Goal: Communication & Community: Answer question/provide support

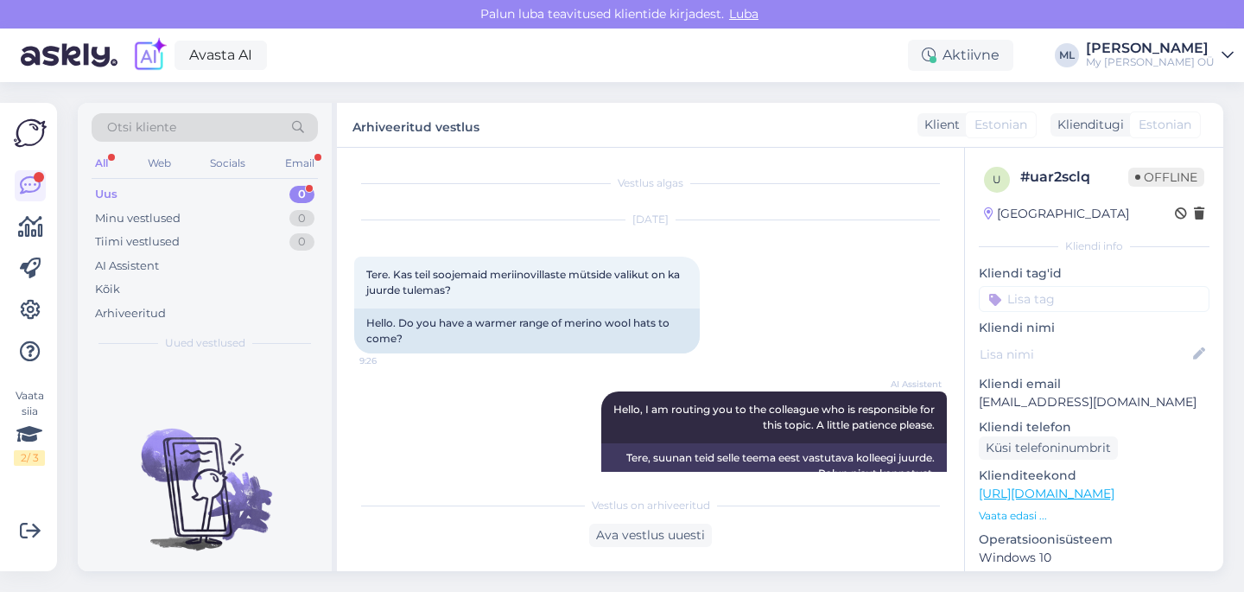
scroll to position [1013, 0]
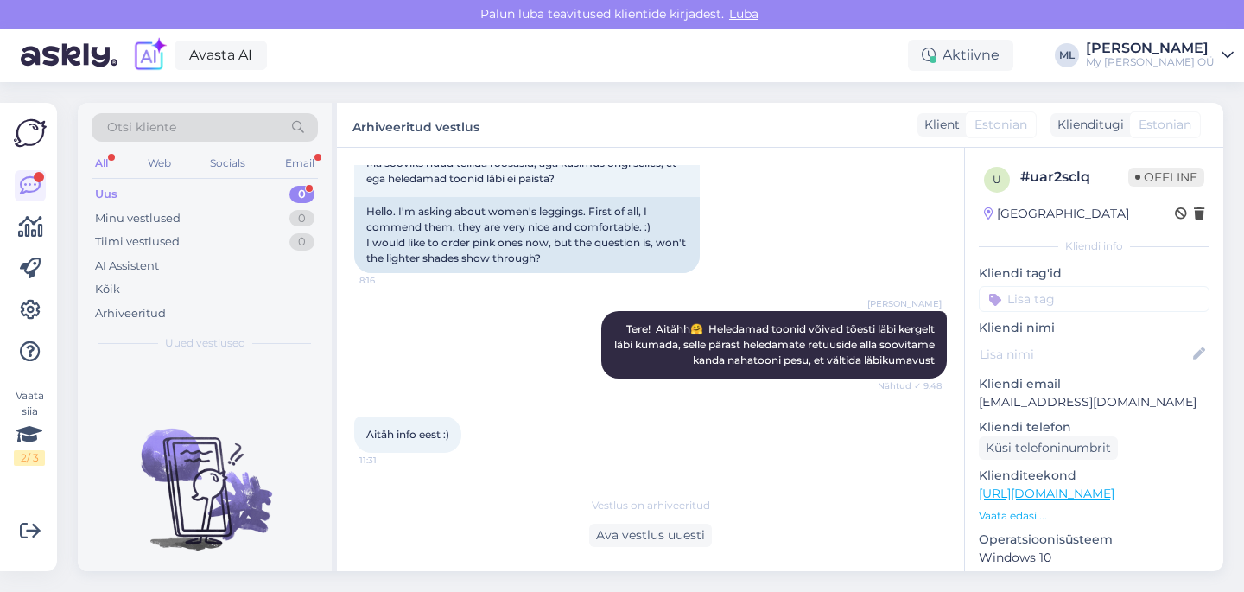
click at [236, 190] on div "Uus 0" at bounding box center [205, 194] width 226 height 24
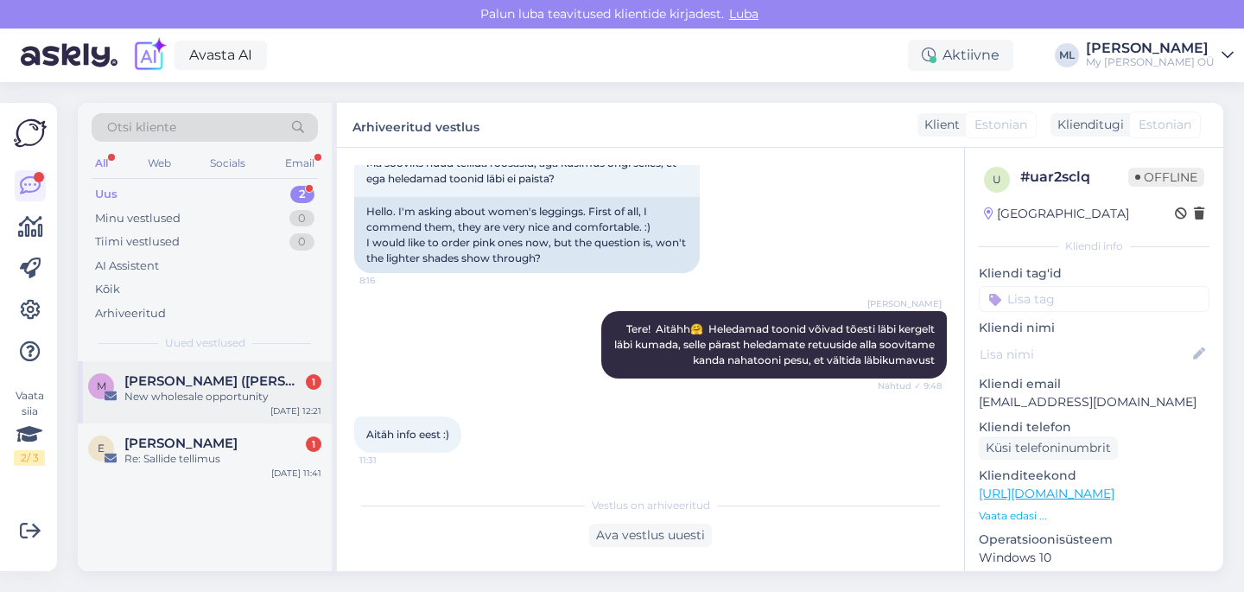
click at [166, 391] on div "New wholesale opportunity" at bounding box center [222, 397] width 197 height 16
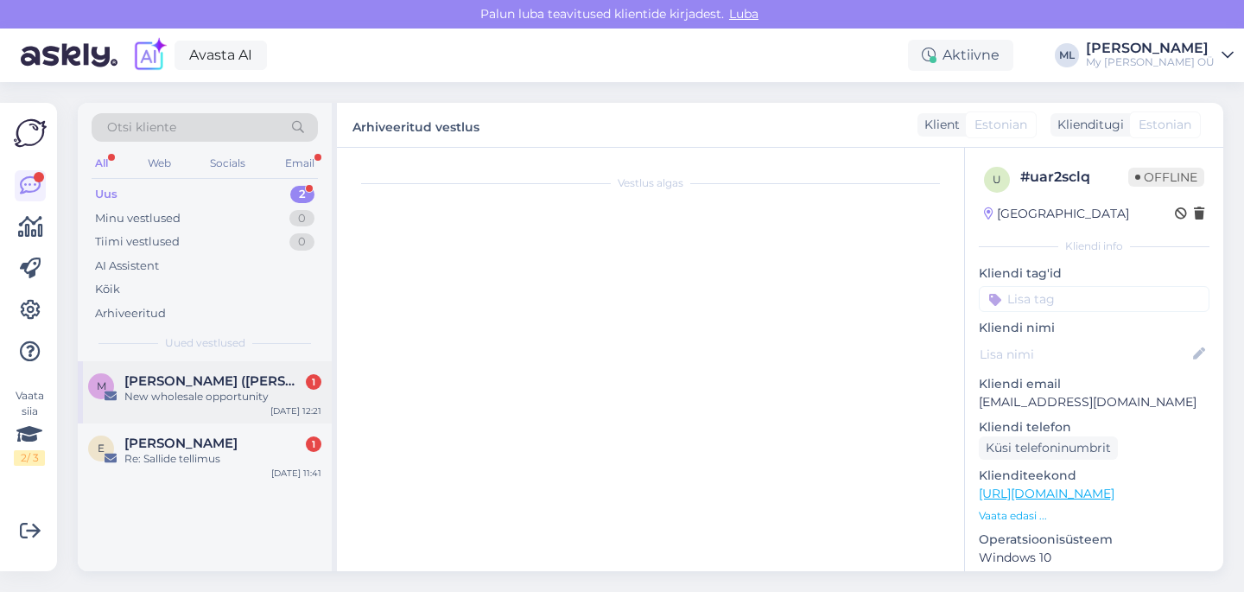
scroll to position [0, 0]
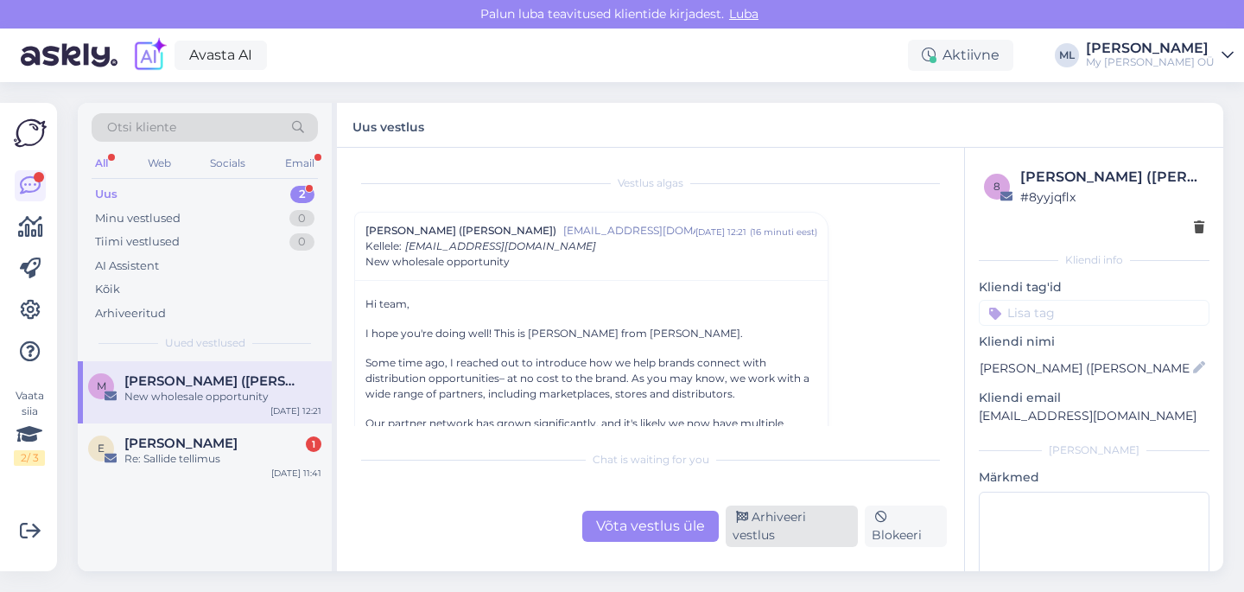
click at [805, 532] on div "Arhiveeri vestlus" at bounding box center [792, 525] width 132 height 41
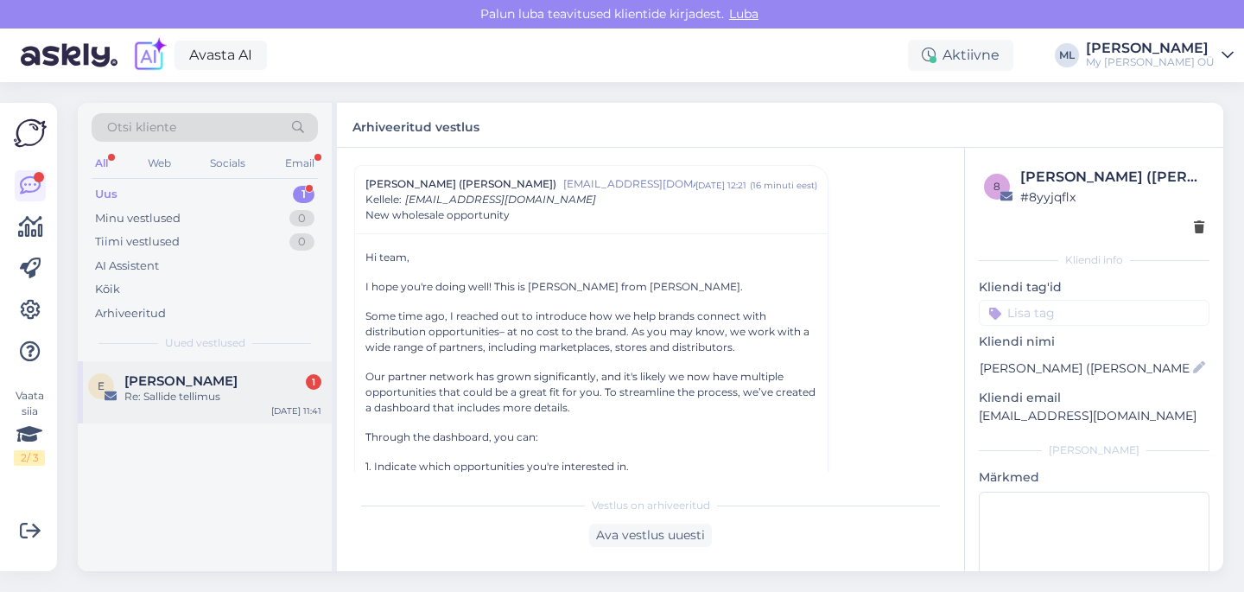
click at [167, 402] on div "Re: Sallide tellimus" at bounding box center [222, 397] width 197 height 16
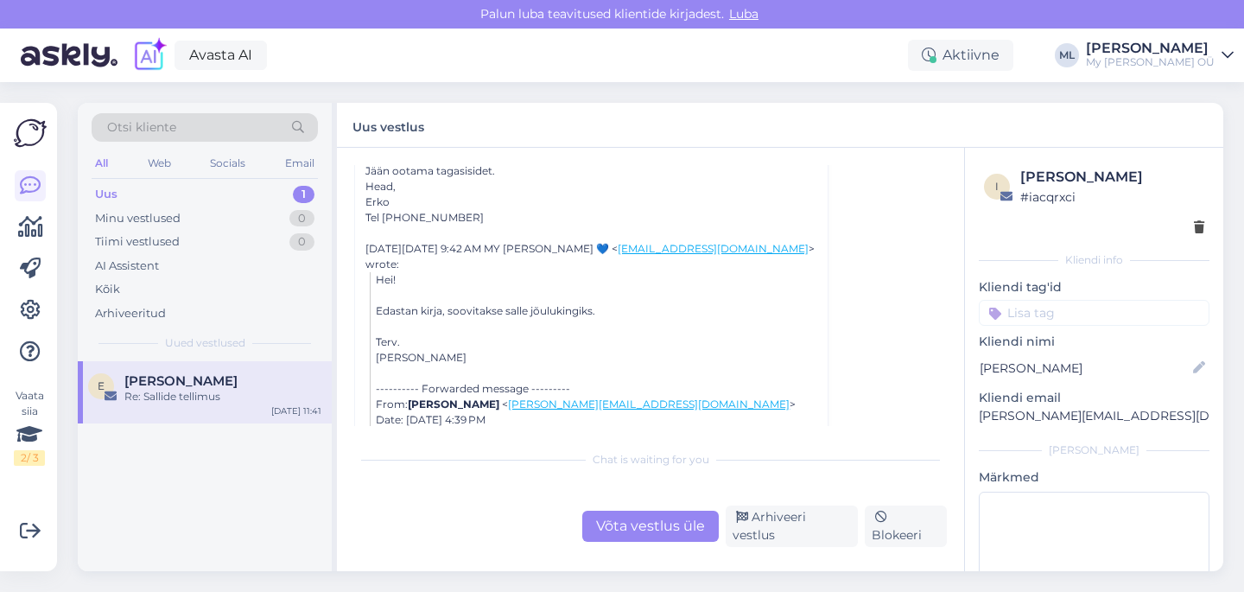
scroll to position [1424, 0]
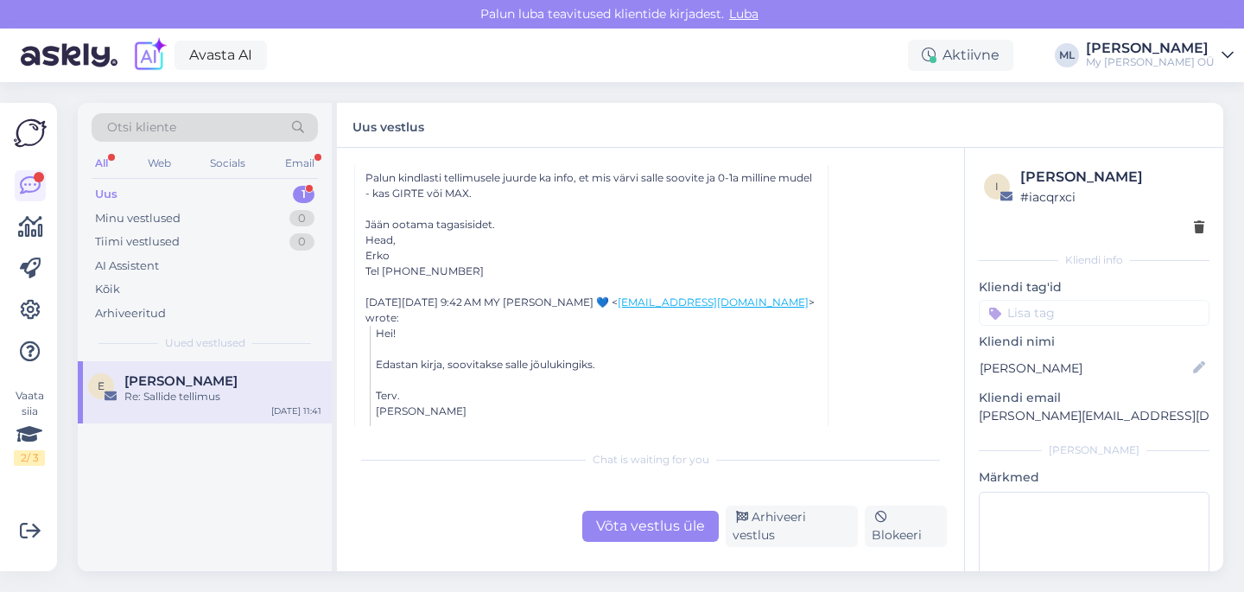
click at [129, 189] on div "Uus 1" at bounding box center [205, 194] width 226 height 24
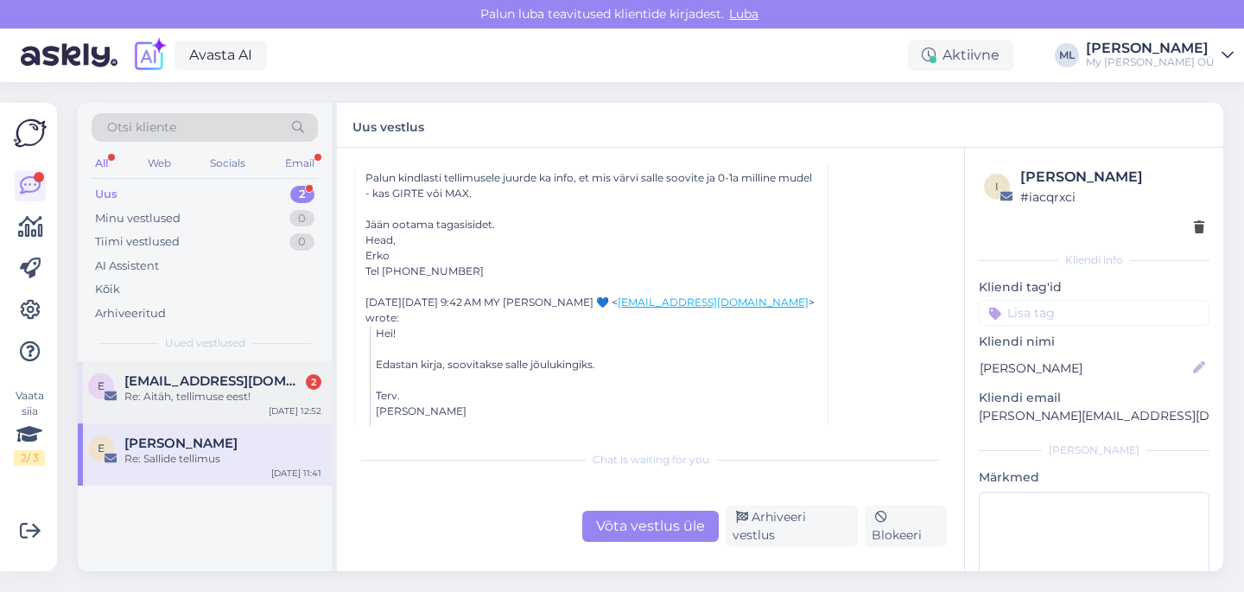
click at [141, 413] on div "e [EMAIL_ADDRESS][DOMAIN_NAME] 2 Re: Aitäh, tellimuse eest! [DATE] 12:52" at bounding box center [205, 392] width 254 height 62
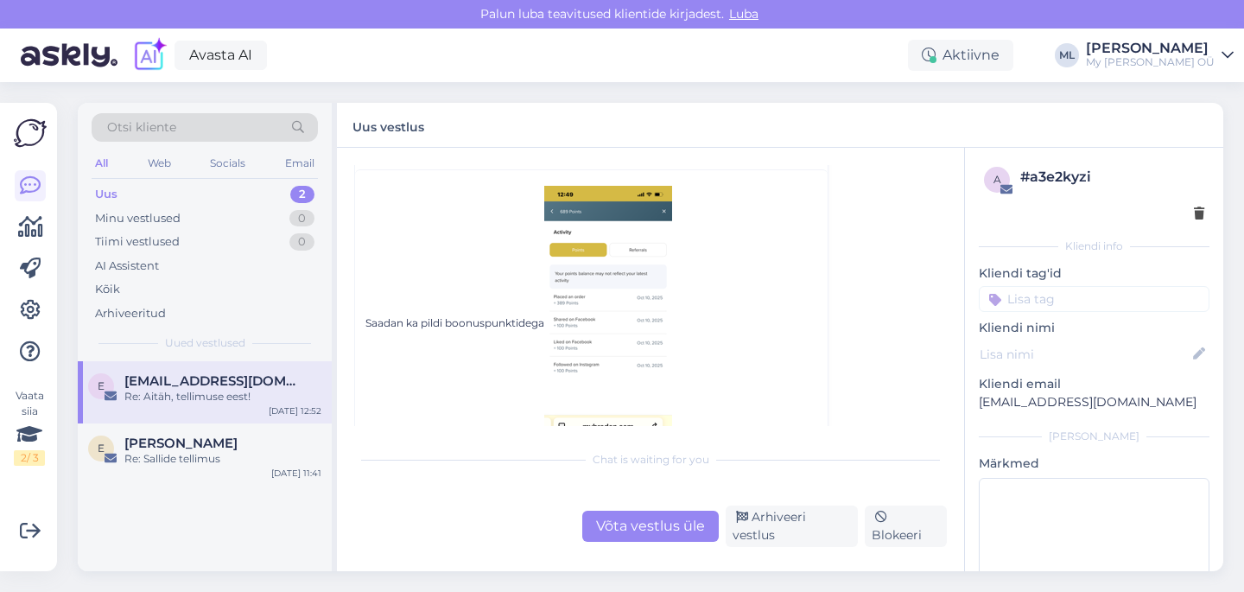
scroll to position [187, 0]
click at [602, 341] on img at bounding box center [608, 322] width 128 height 276
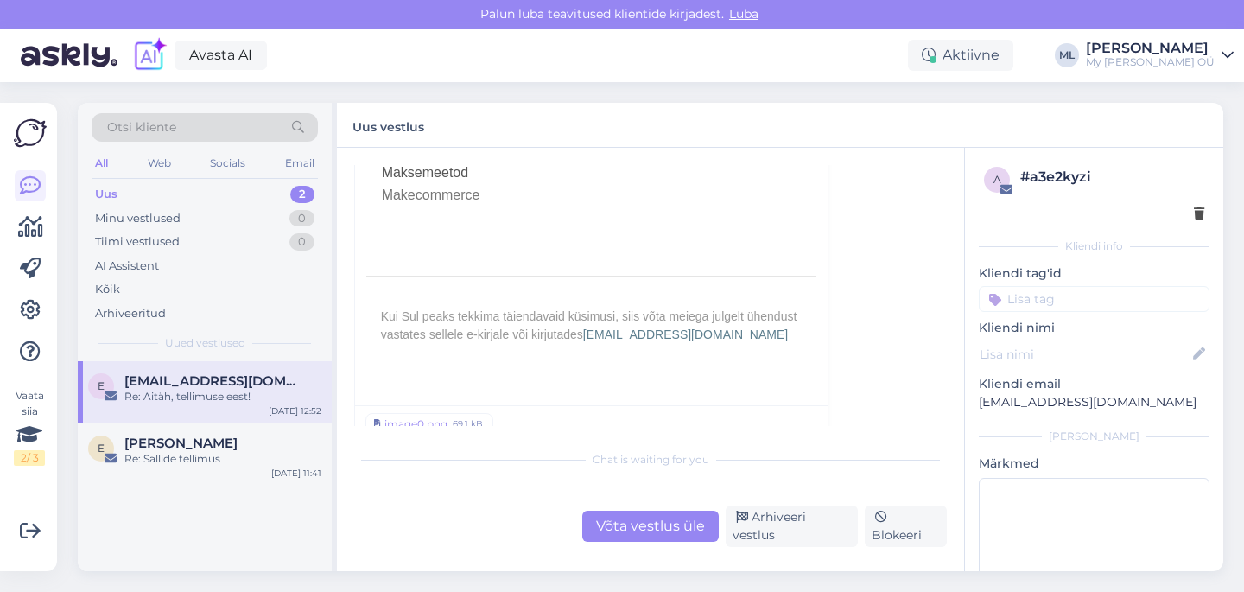
scroll to position [1884, 0]
click at [466, 415] on div "69.1 kB" at bounding box center [468, 423] width 34 height 16
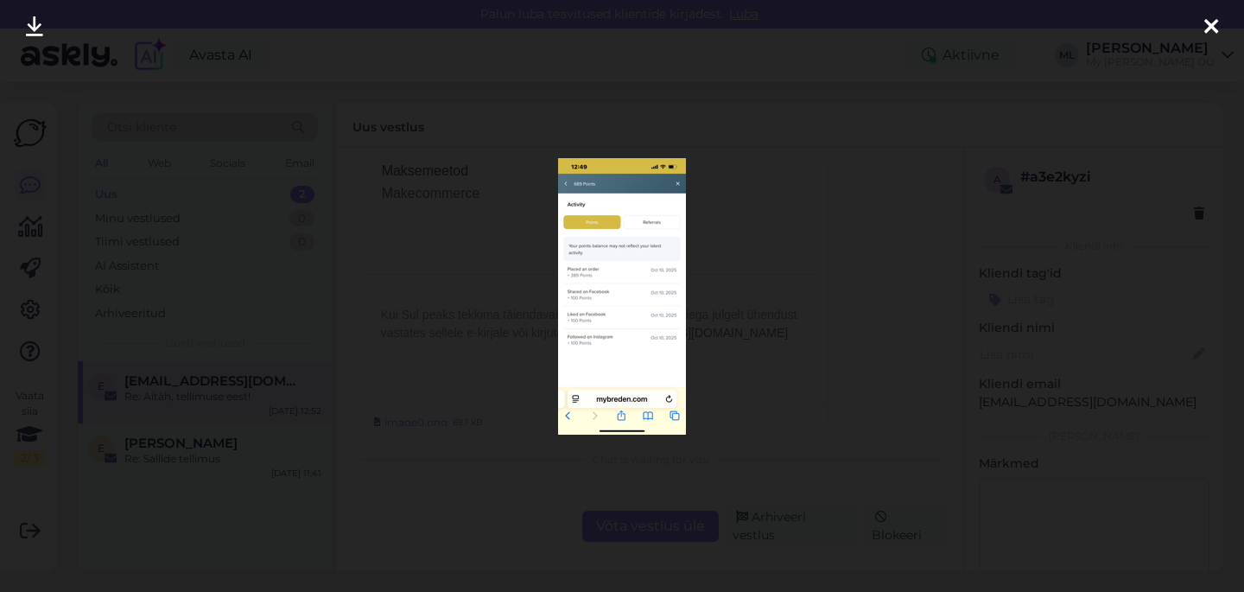
click at [624, 307] on img at bounding box center [622, 296] width 128 height 276
click at [619, 288] on img at bounding box center [622, 296] width 128 height 276
click at [613, 210] on img at bounding box center [622, 296] width 128 height 276
click at [740, 301] on div at bounding box center [622, 296] width 1244 height 592
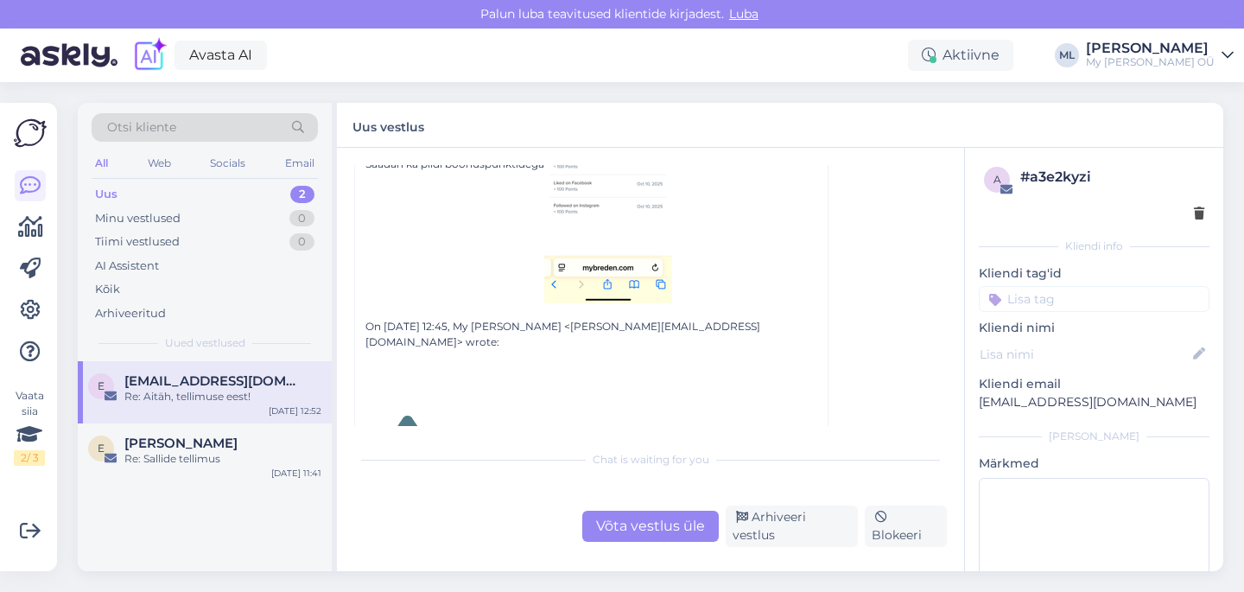
scroll to position [0, 0]
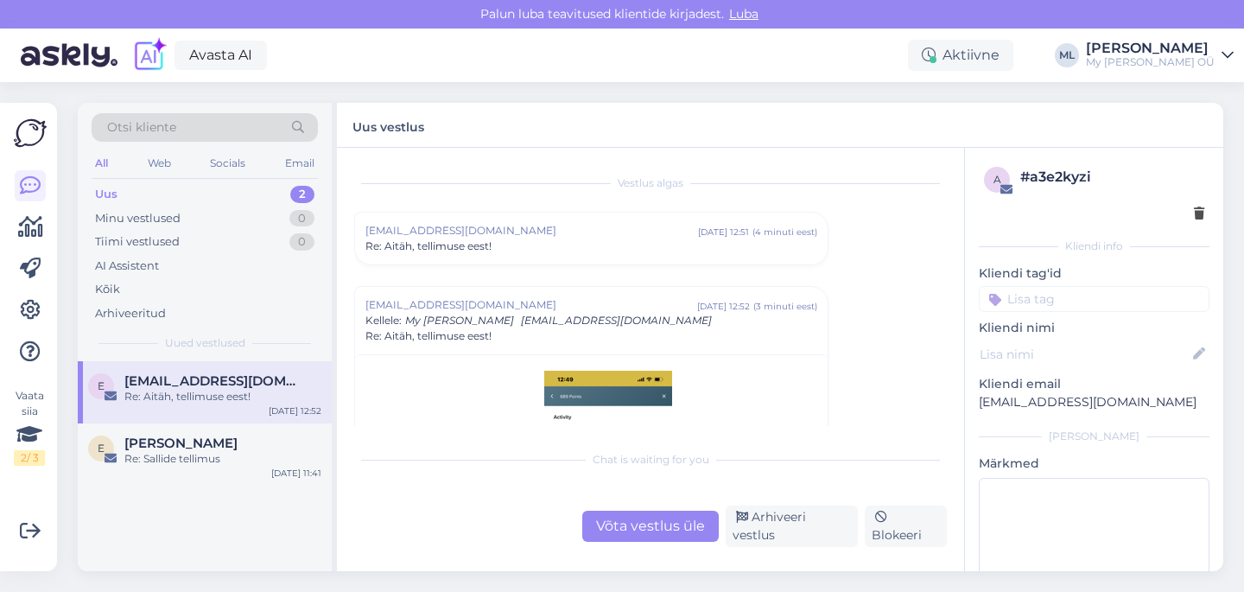
click at [429, 262] on div "[EMAIL_ADDRESS][DOMAIN_NAME] [DATE] 12:51 ( 4 minuti eest ) Re: [PERSON_NAME], …" at bounding box center [591, 239] width 473 height 52
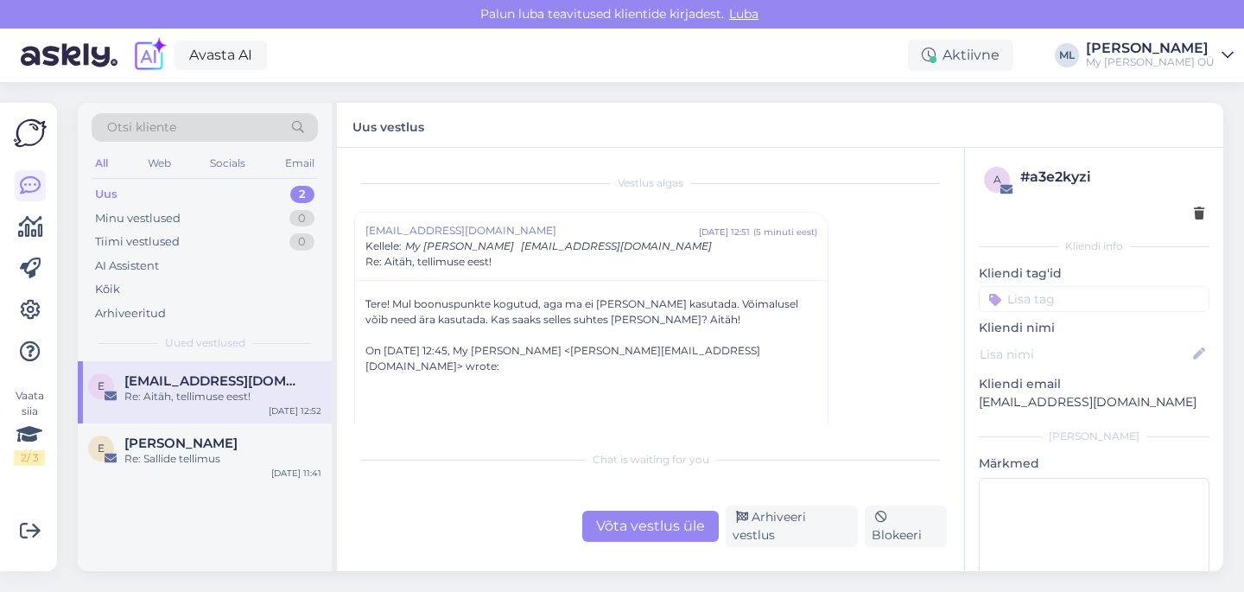
click at [641, 524] on div "Võta vestlus üle" at bounding box center [650, 526] width 137 height 31
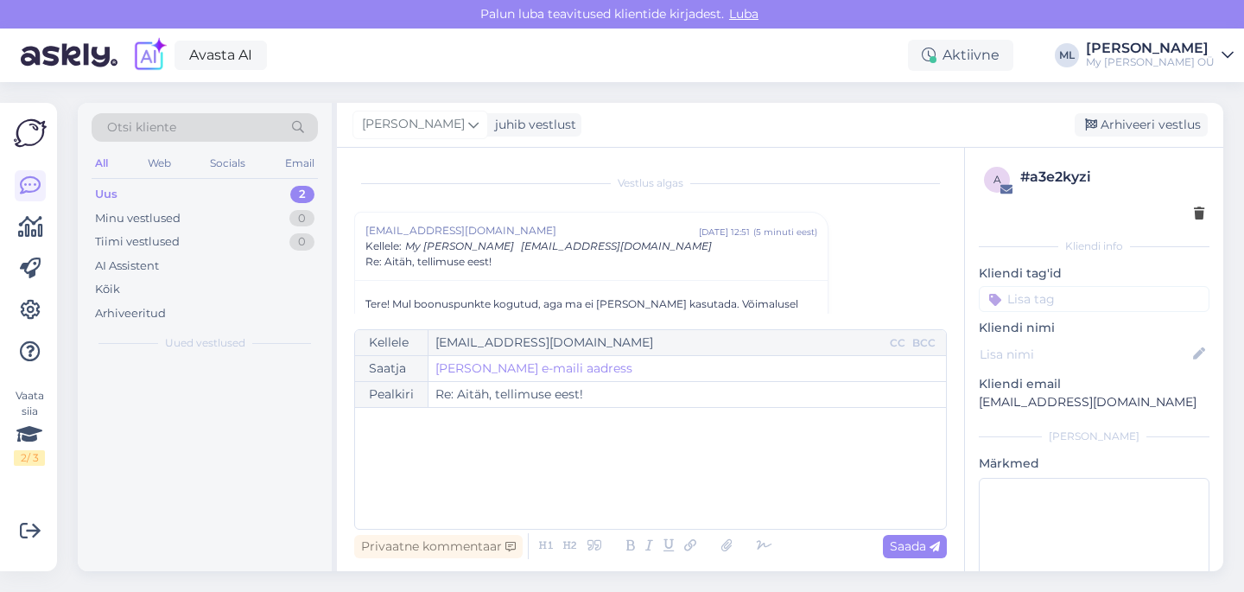
scroll to position [1804, 0]
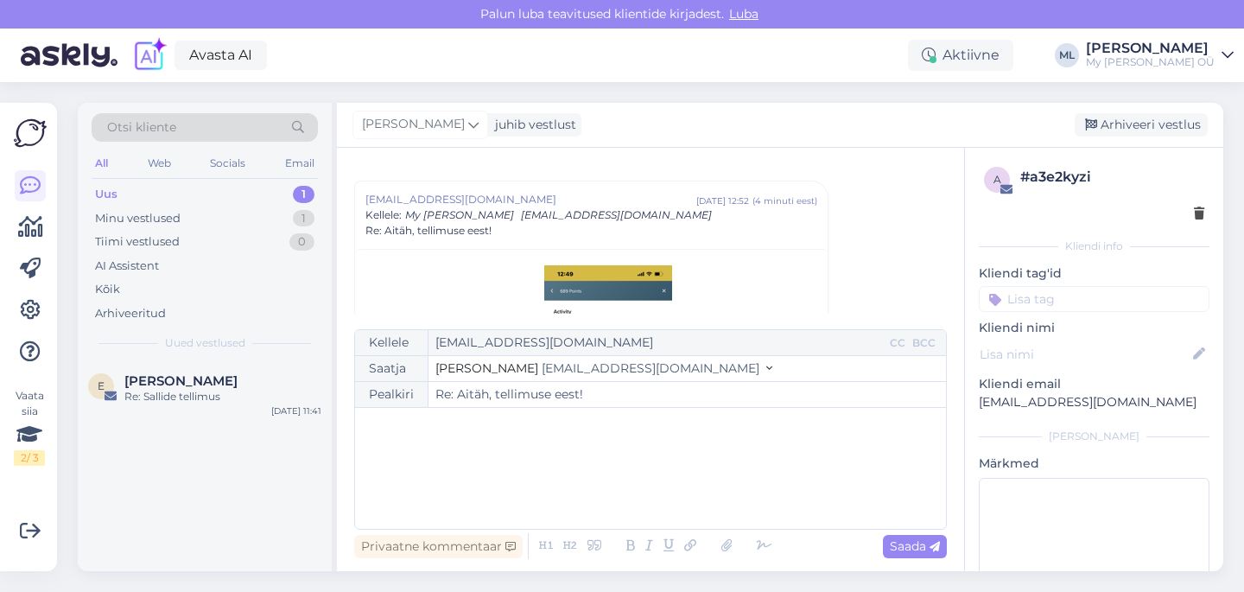
click at [568, 382] on input "Re: Aitäh, tellimuse eest!" at bounding box center [688, 394] width 518 height 25
click at [564, 370] on span "[EMAIL_ADDRESS][DOMAIN_NAME]" at bounding box center [651, 368] width 218 height 16
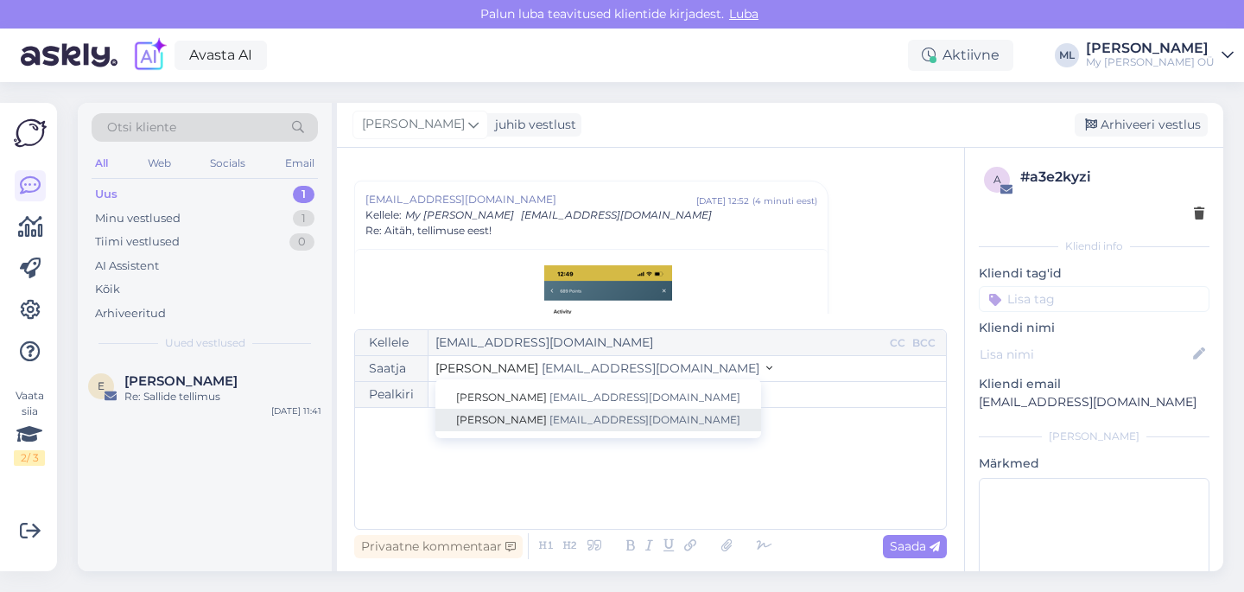
click at [549, 416] on span "[EMAIL_ADDRESS][DOMAIN_NAME]" at bounding box center [644, 419] width 191 height 13
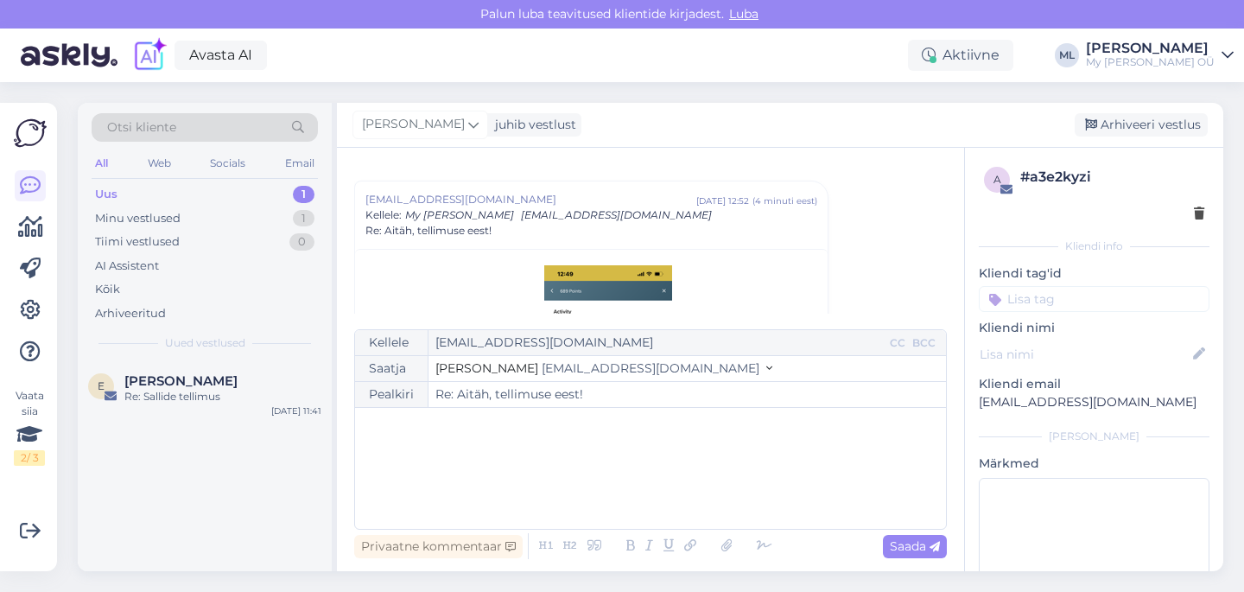
click at [455, 467] on div "﻿" at bounding box center [651, 468] width 574 height 104
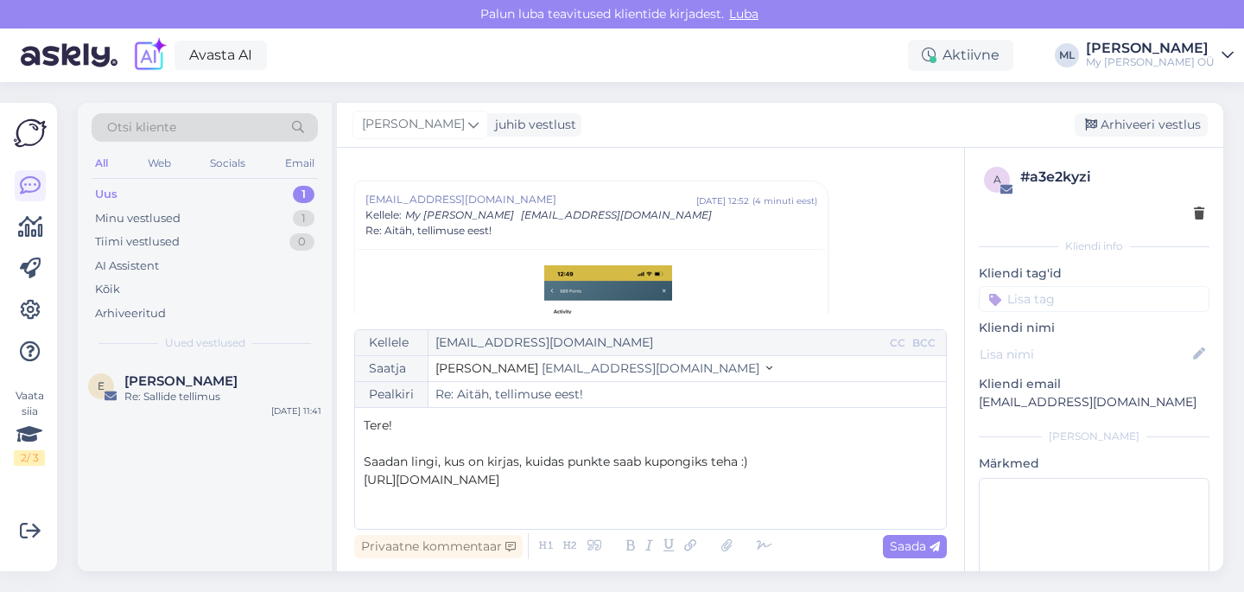
click at [770, 454] on p "Saadan lingi, kus on kirjas, kuidas punkte saab kupongiks teha :)" at bounding box center [651, 462] width 574 height 18
click at [756, 471] on p "﻿" at bounding box center [651, 480] width 574 height 18
click at [747, 499] on p "[URL][DOMAIN_NAME]" at bounding box center [651, 498] width 574 height 18
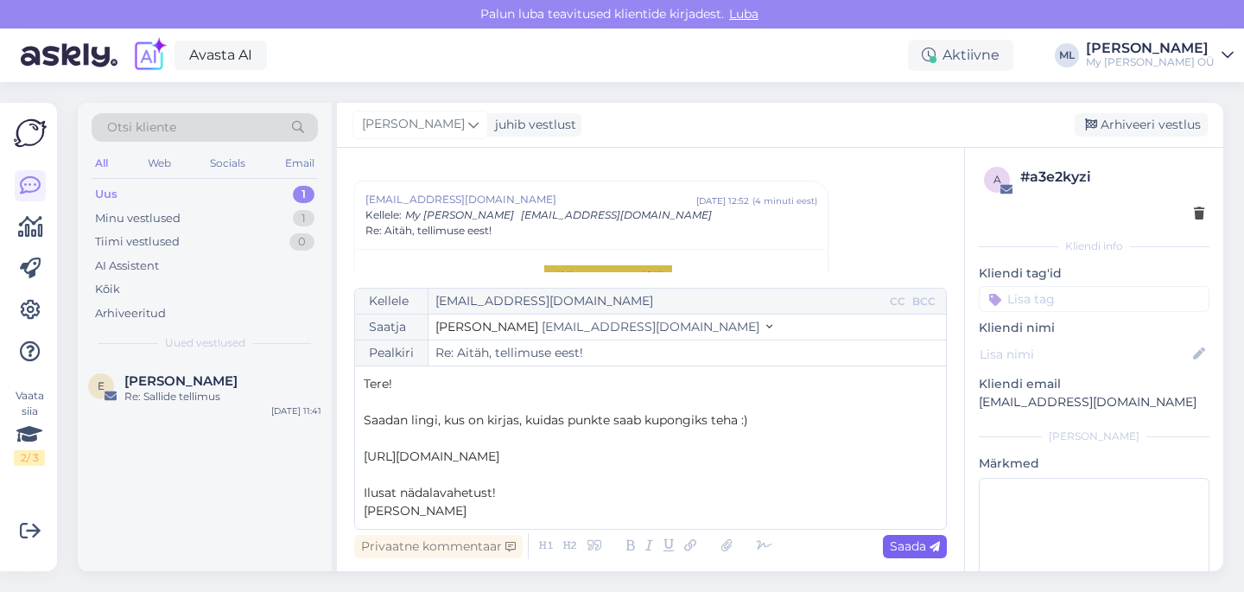
click at [901, 552] on span "Saada" at bounding box center [915, 546] width 50 height 16
type input "Re: Re: [PERSON_NAME], tellimuse eest!"
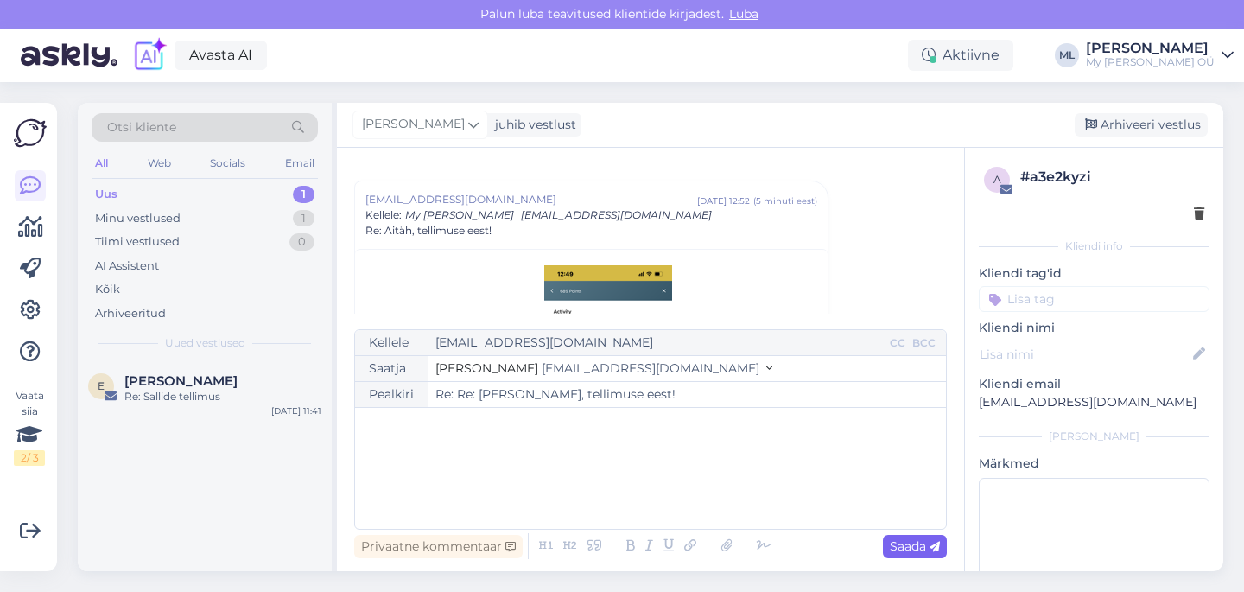
scroll to position [3849, 0]
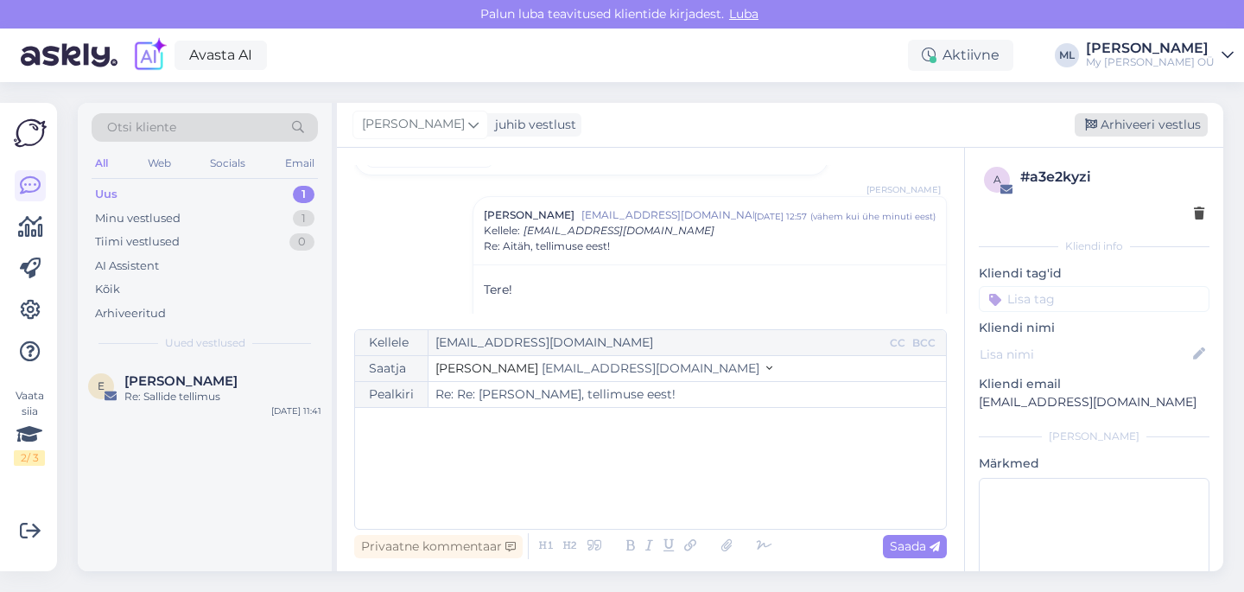
click at [1101, 118] on div "Arhiveeri vestlus" at bounding box center [1141, 124] width 133 height 23
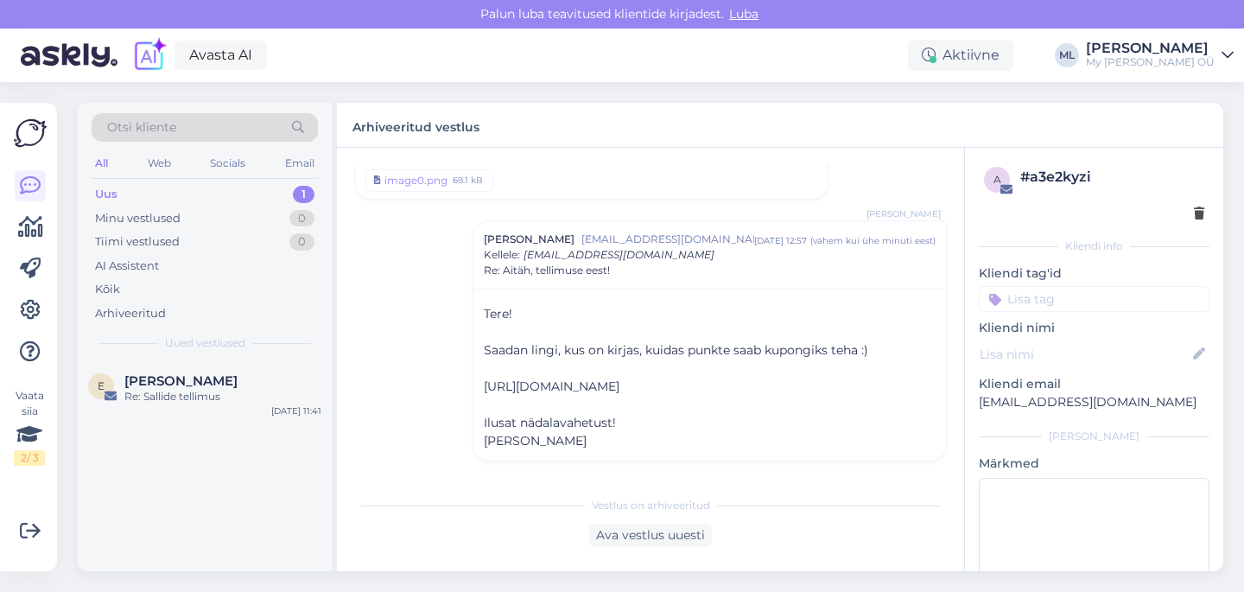
scroll to position [3794, 0]
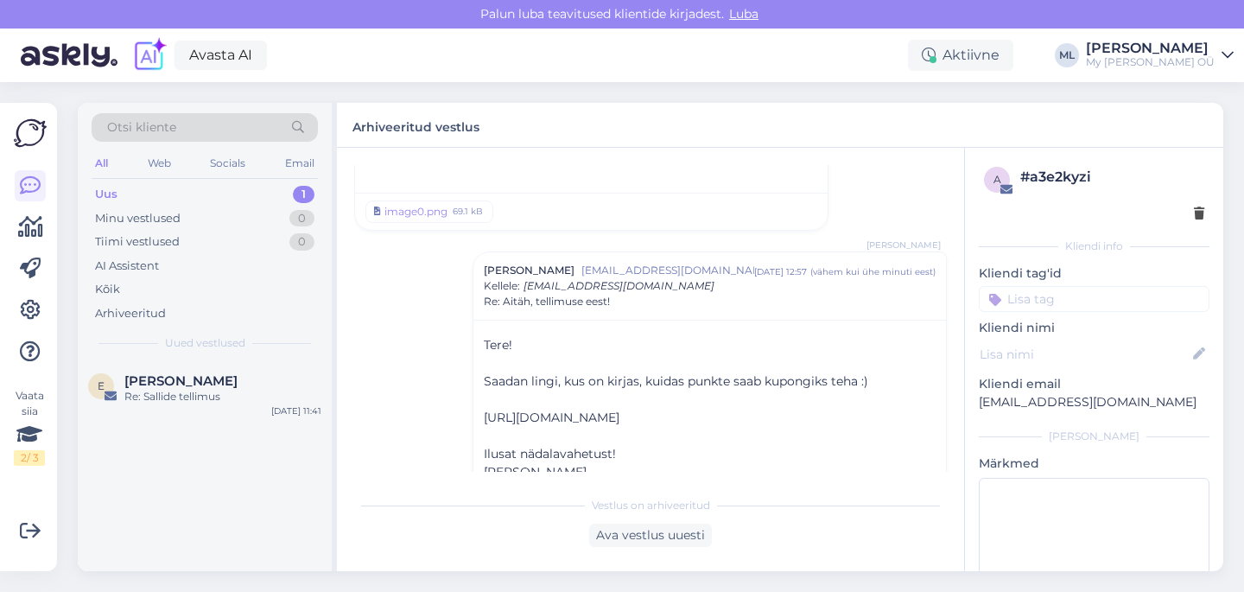
click at [120, 201] on div "Uus 1" at bounding box center [205, 194] width 226 height 24
click at [148, 371] on div "E [PERSON_NAME] Re: Sallide tellimus [DATE] 11:41" at bounding box center [205, 392] width 254 height 62
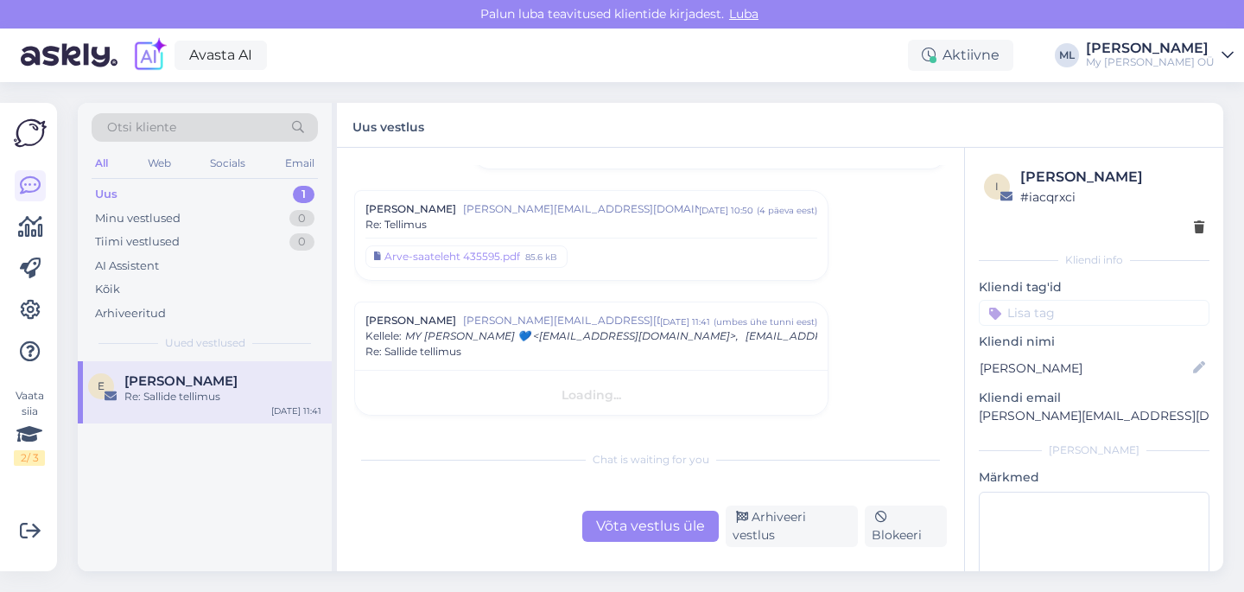
scroll to position [1089, 0]
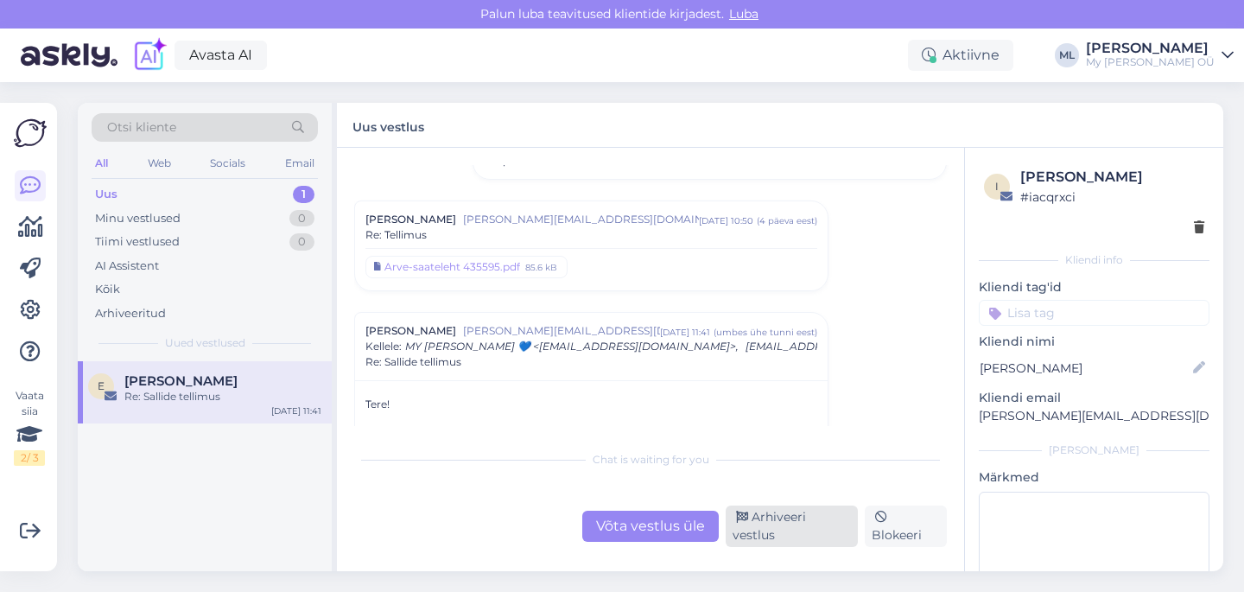
click at [772, 529] on div "Arhiveeri vestlus" at bounding box center [792, 525] width 132 height 41
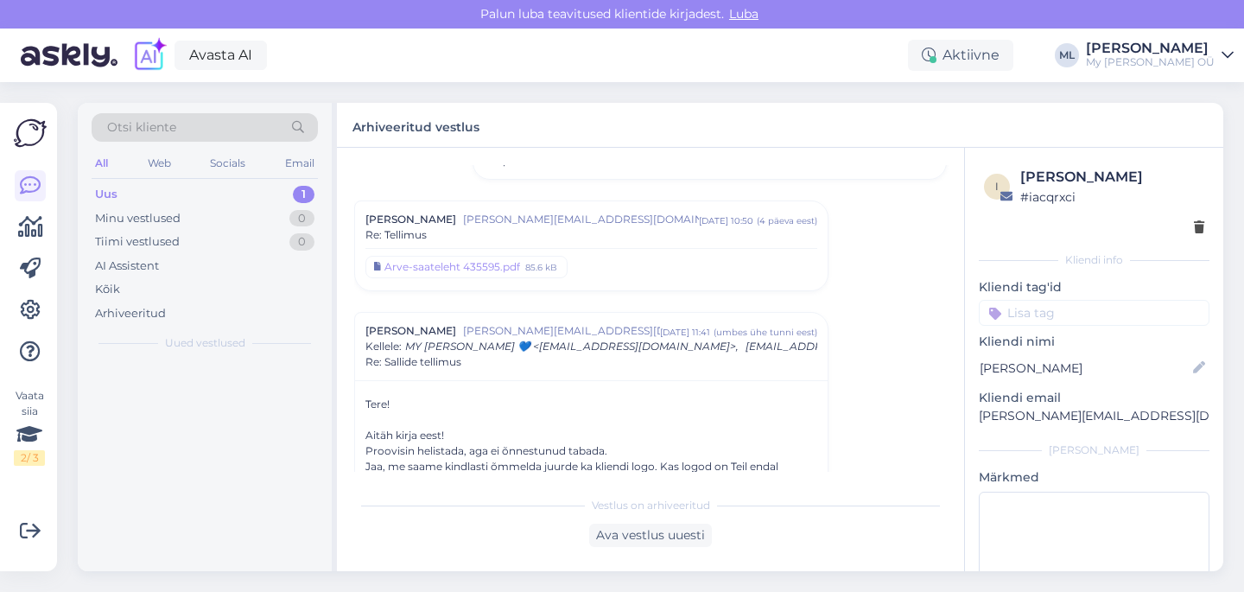
scroll to position [1235, 0]
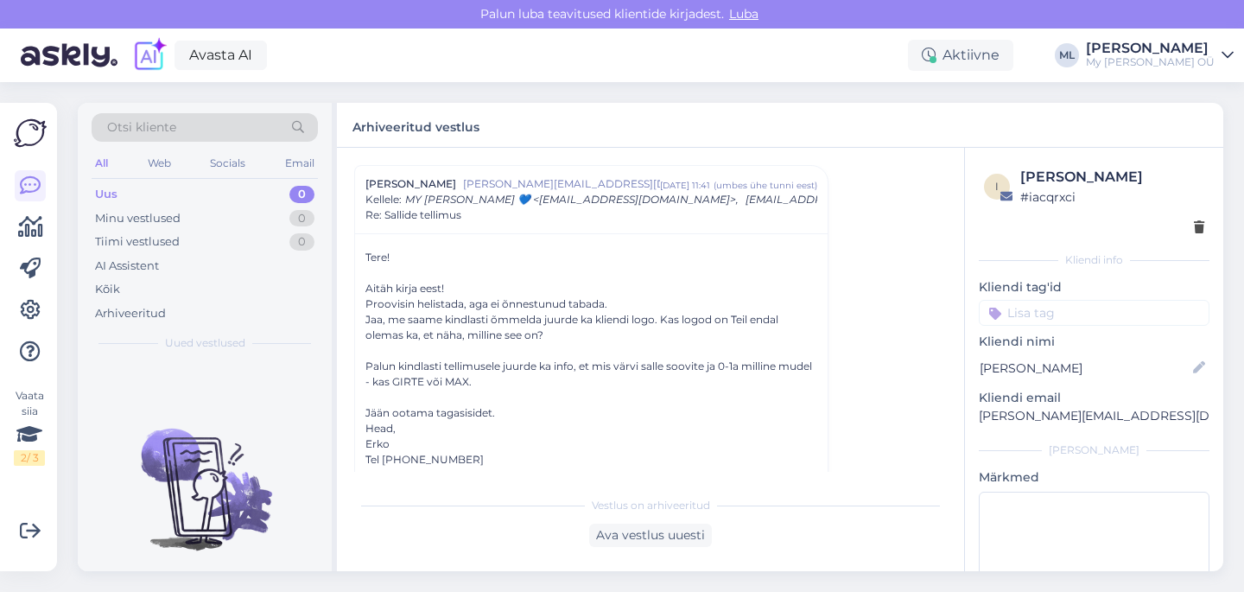
click at [109, 199] on div "Uus" at bounding box center [106, 194] width 22 height 17
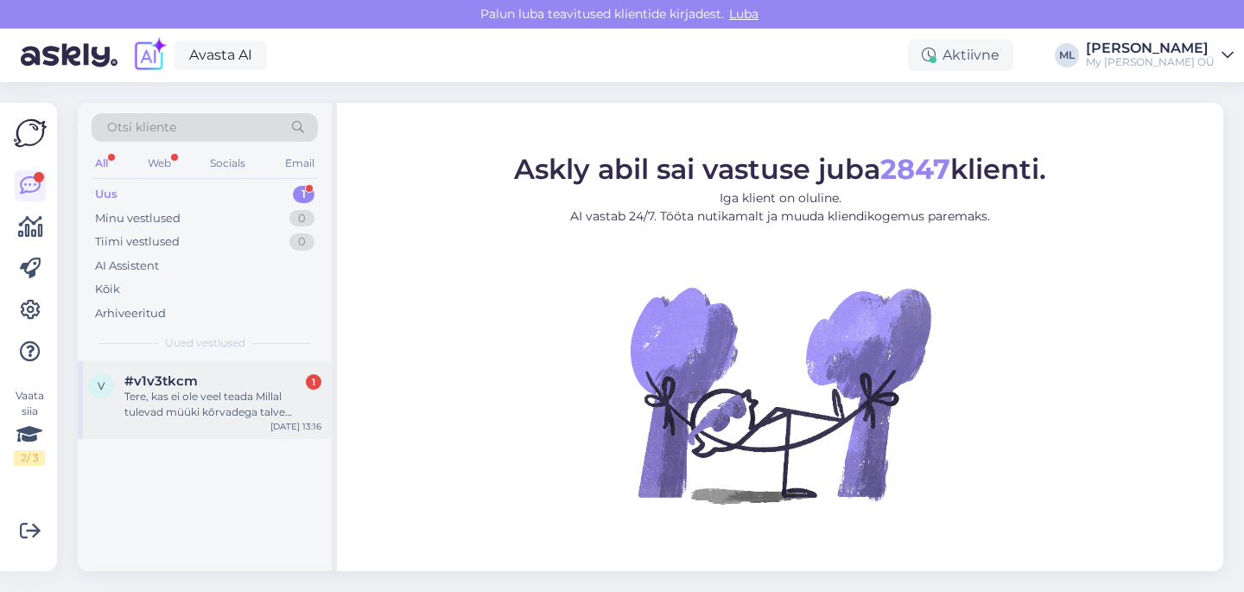
click at [184, 384] on span "#v1v3tkcm" at bounding box center [160, 381] width 73 height 16
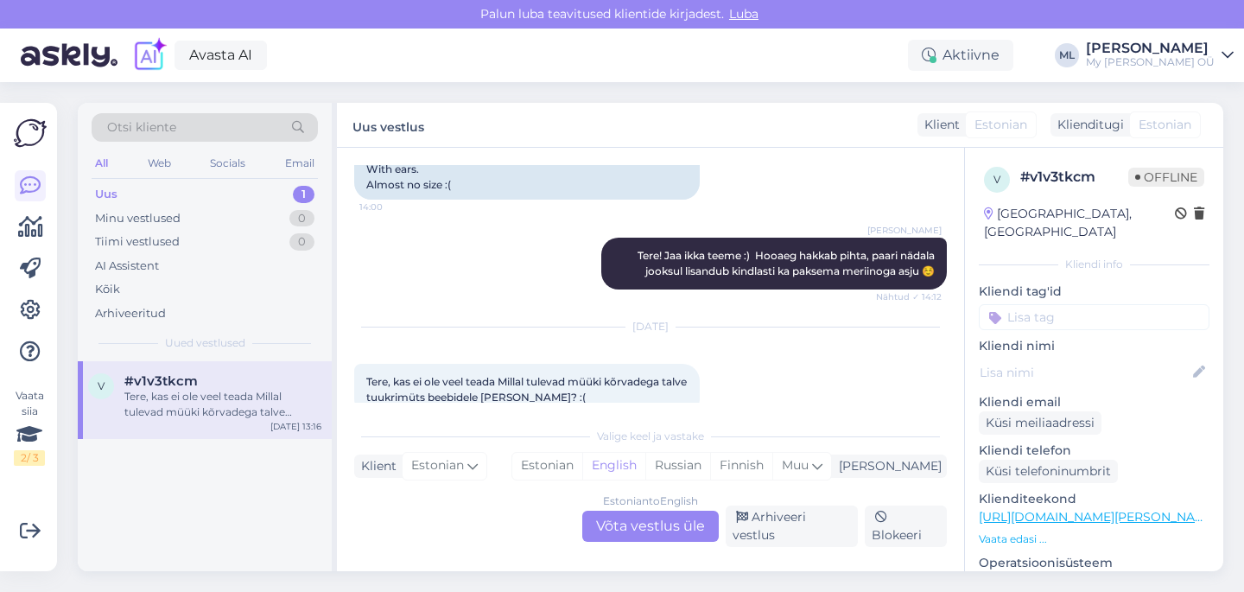
scroll to position [191, 0]
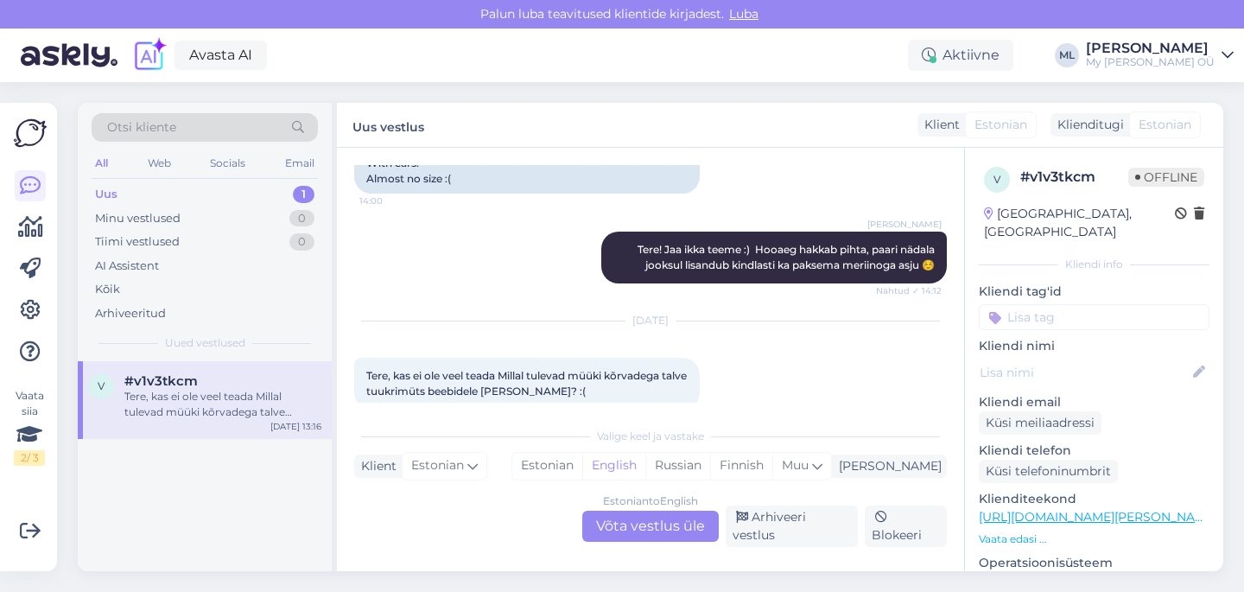
click at [658, 530] on div "Estonian to English Võta vestlus üle" at bounding box center [650, 526] width 137 height 31
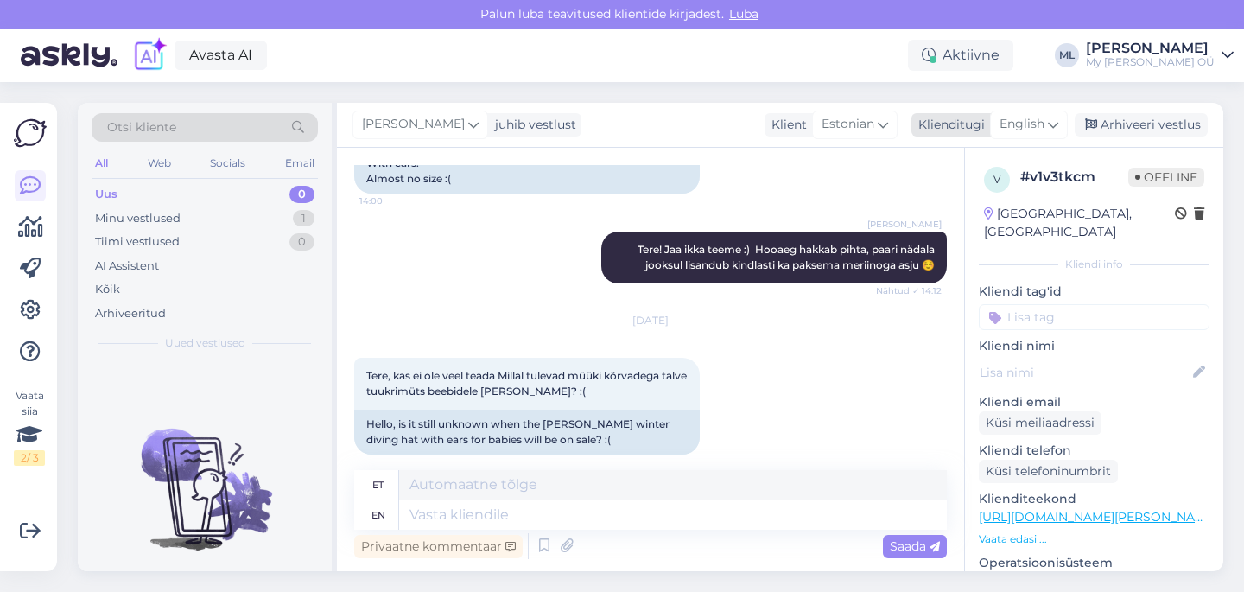
click at [1026, 126] on span "English" at bounding box center [1022, 124] width 45 height 19
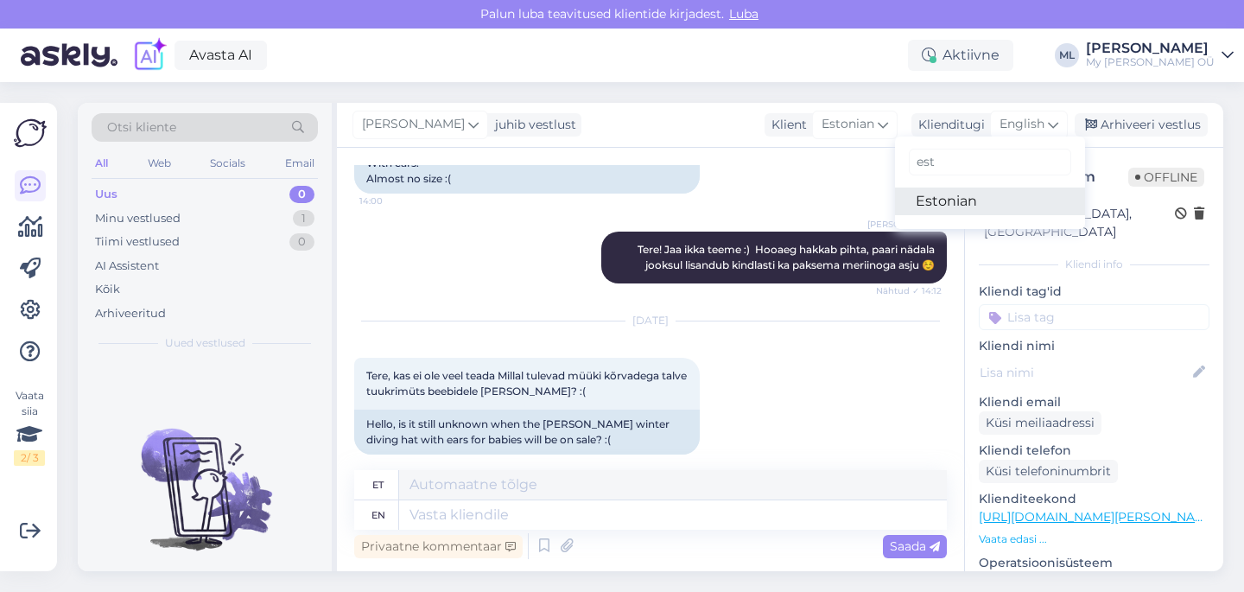
type input "est"
click at [918, 212] on link "Estonian" at bounding box center [990, 201] width 190 height 28
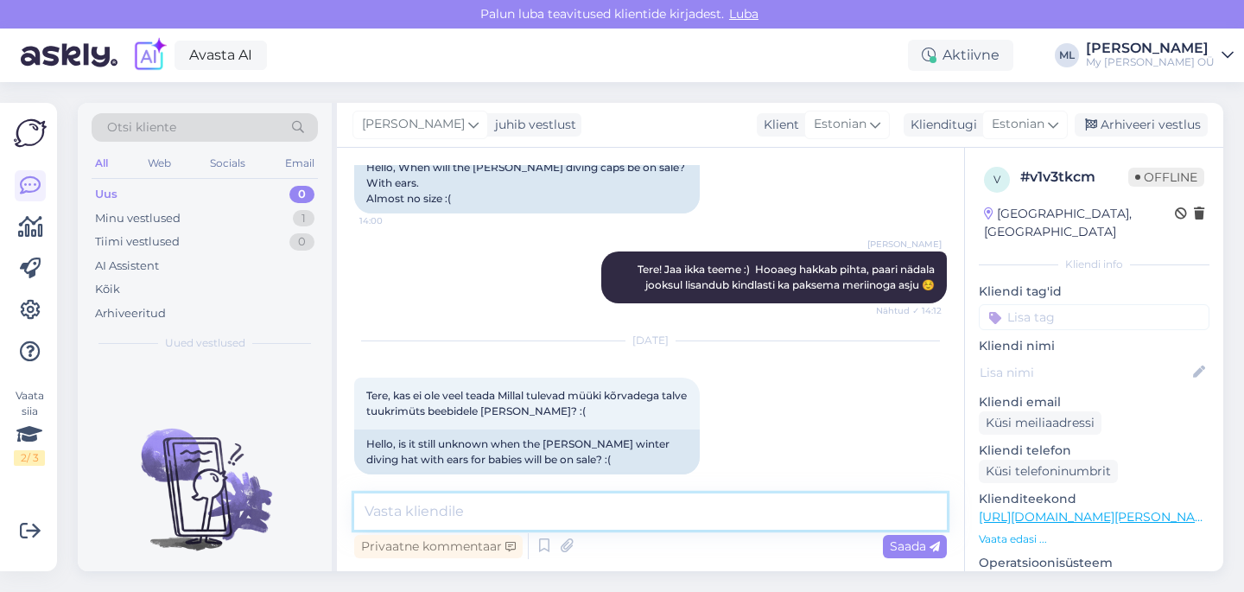
click at [375, 510] on textarea at bounding box center [650, 511] width 593 height 36
click at [612, 509] on textarea "Tere! Õnneks veel miinust ei ole" at bounding box center [650, 511] width 593 height 36
click at [599, 509] on textarea "Tere! Õnneks veel miinust ei ole" at bounding box center [650, 511] width 593 height 36
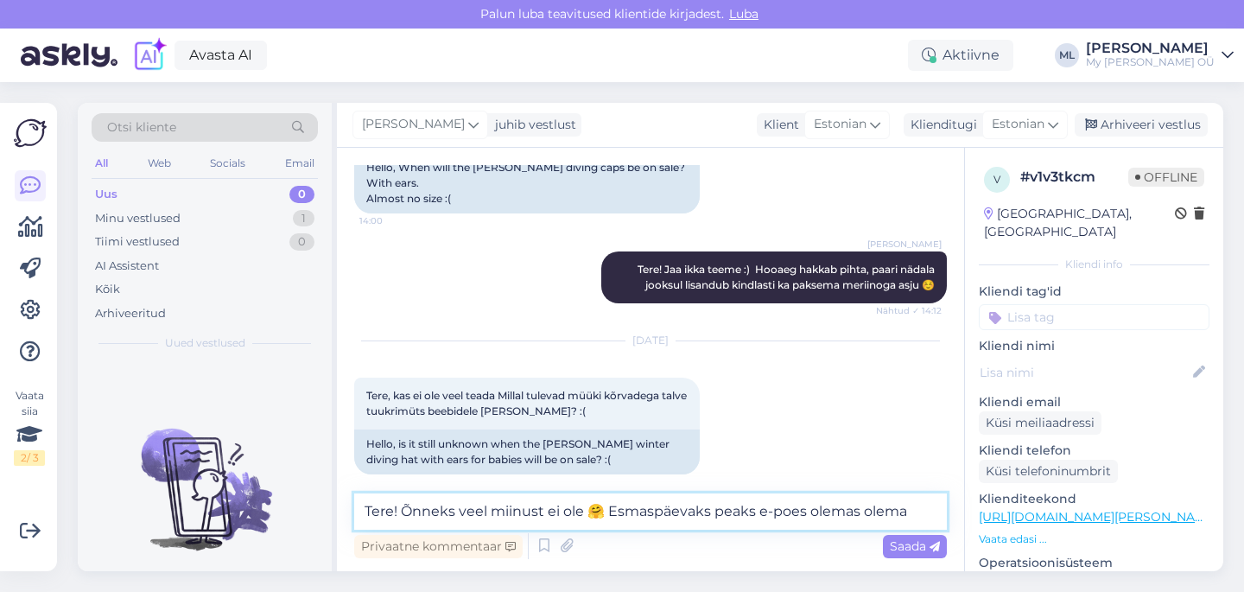
click at [918, 520] on textarea "Tere! Õnneks veel miinust ei ole 🤗 Esmaspäevaks peaks e-poes olemas olema" at bounding box center [650, 511] width 593 height 36
click at [918, 512] on textarea "Tere! Õnneks veel miinust ei ole 🤗 Esmaspäevaks peaks e-poes olemas olema" at bounding box center [650, 511] width 593 height 36
type textarea "Tere! Õnneks veel miinust ei ole 🤗 Esmaspäevaks peaks e-poes olemas olema 🥳"
click at [916, 546] on span "Saada" at bounding box center [915, 546] width 50 height 16
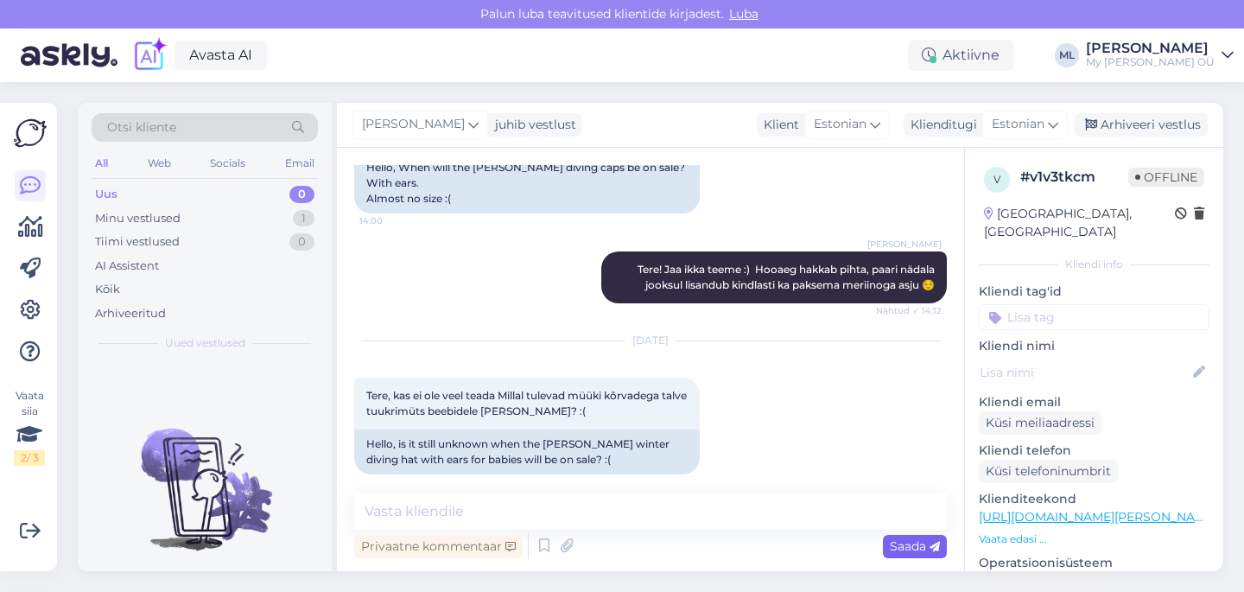
scroll to position [261, 0]
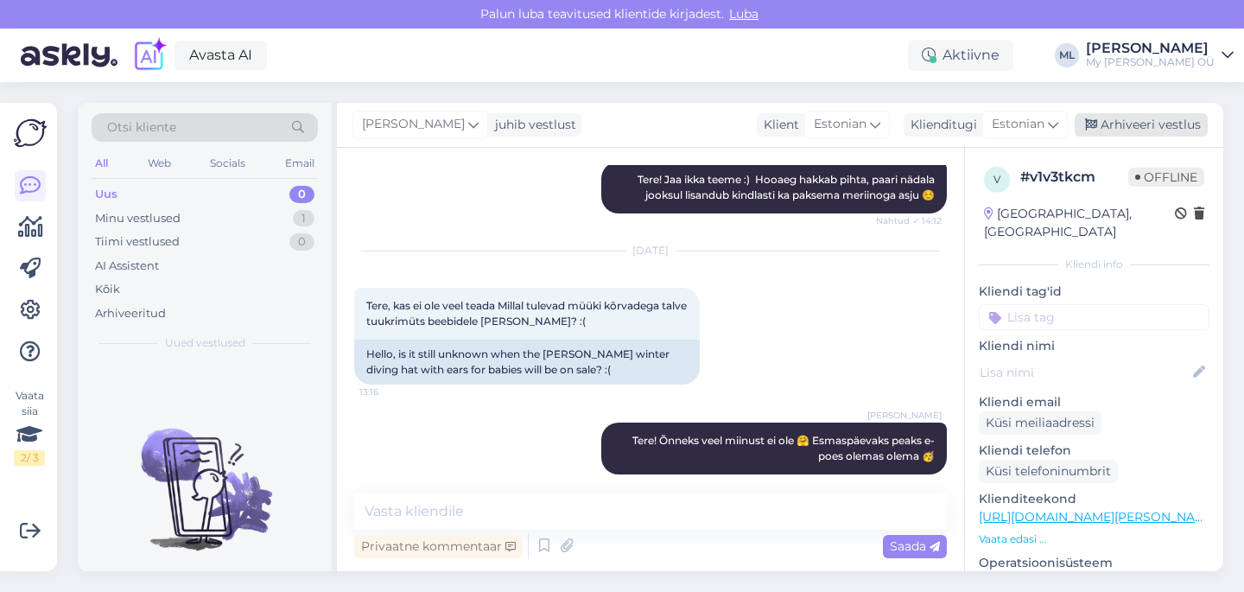
click at [1151, 126] on div "Arhiveeri vestlus" at bounding box center [1141, 124] width 133 height 23
